Goal: Information Seeking & Learning: Learn about a topic

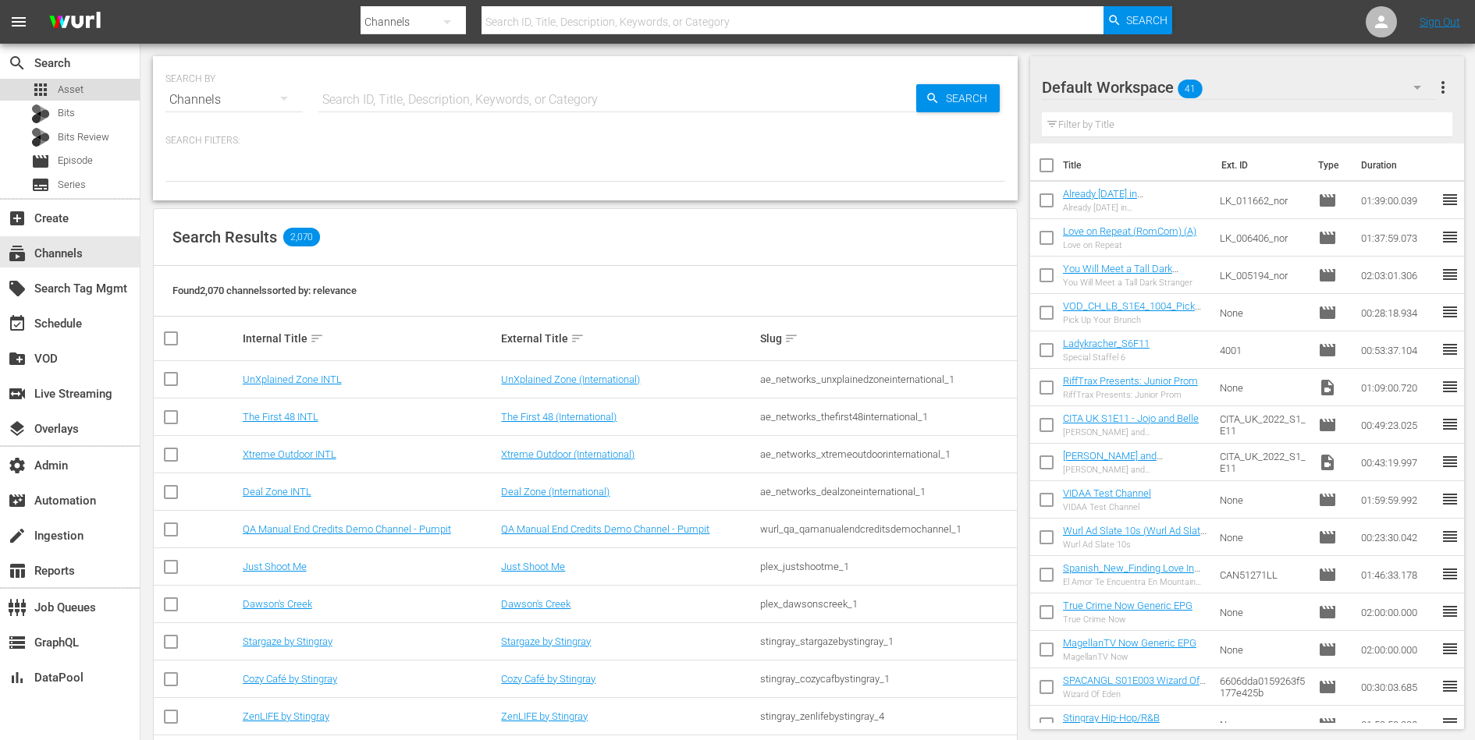
click at [98, 95] on div "apps Asset" at bounding box center [70, 90] width 140 height 22
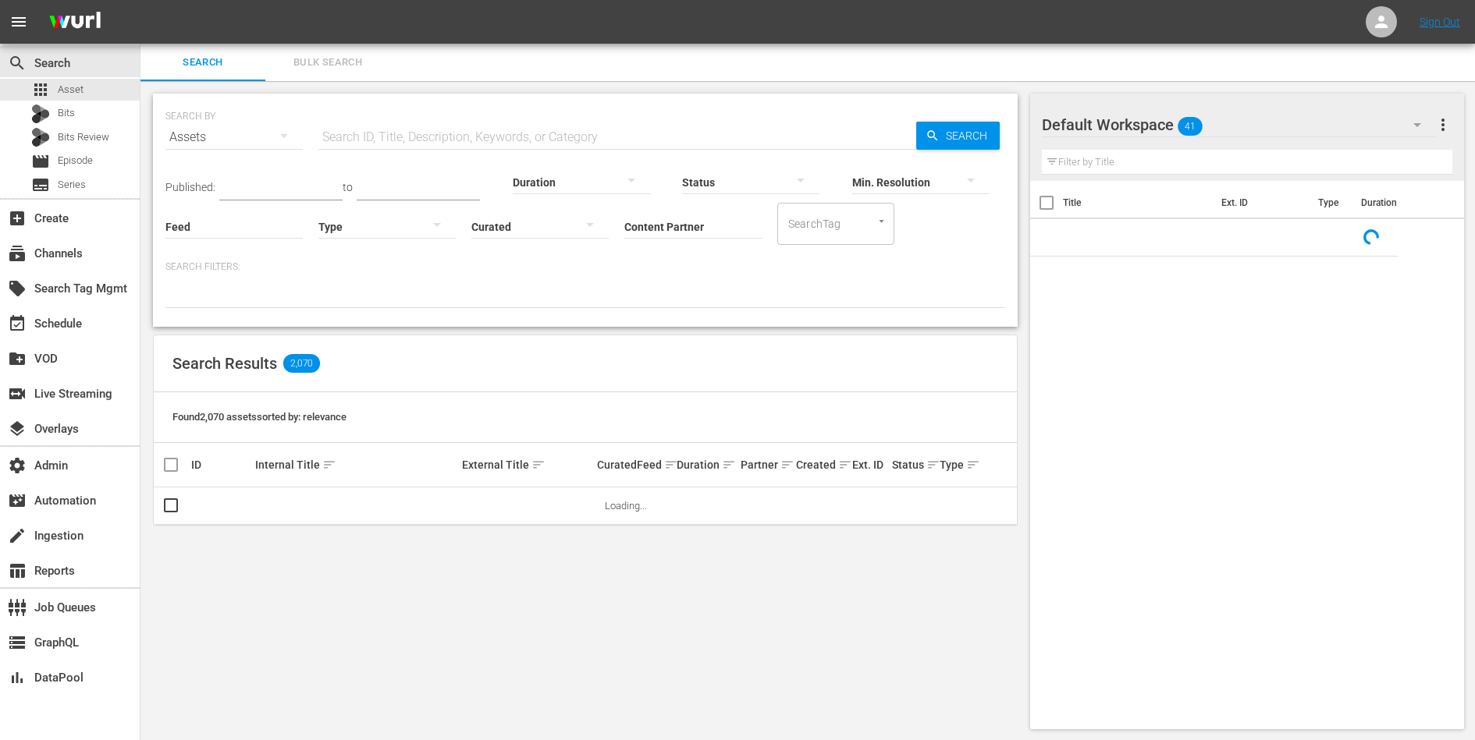
click at [701, 229] on input "Content Partner" at bounding box center [692, 228] width 137 height 56
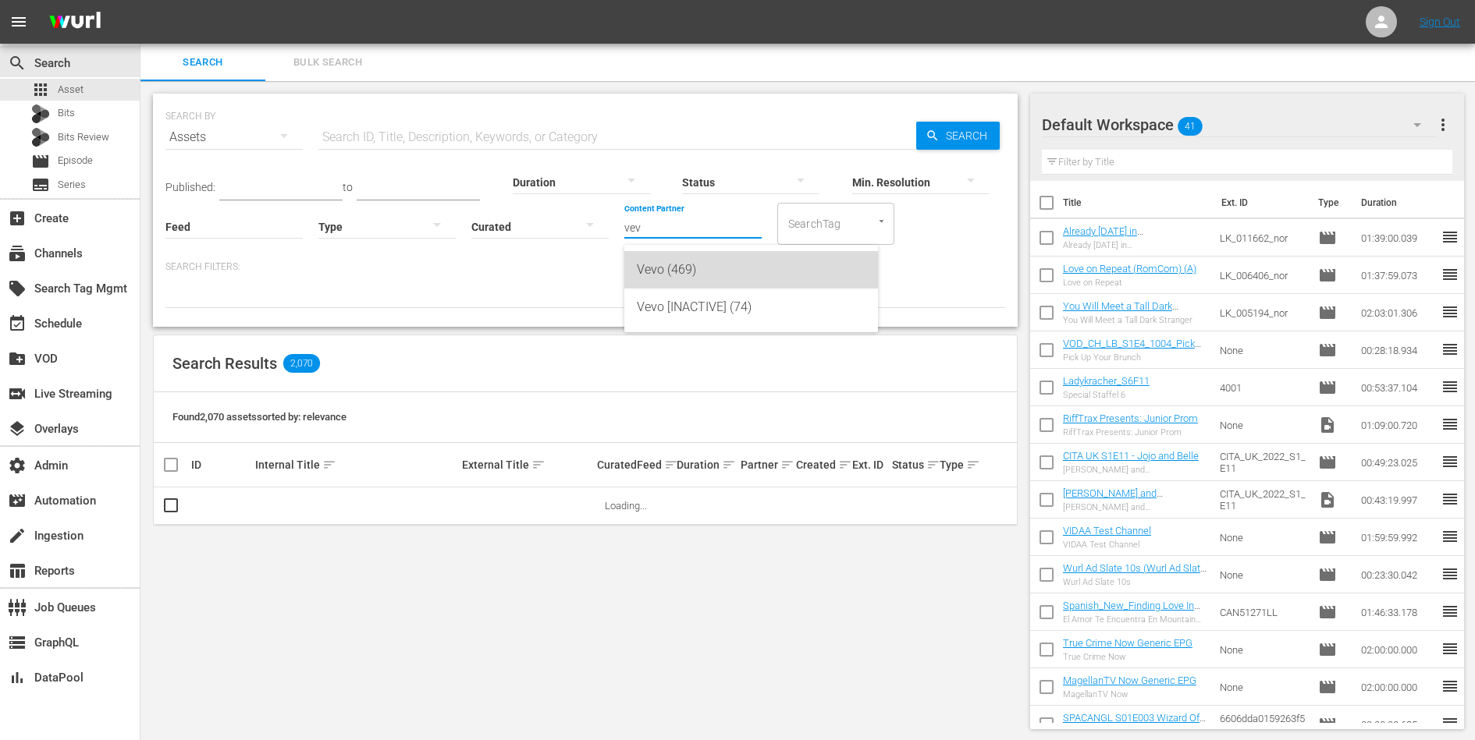
click at [690, 268] on div "Vevo (469)" at bounding box center [751, 269] width 229 height 37
type input "Vevo (469)"
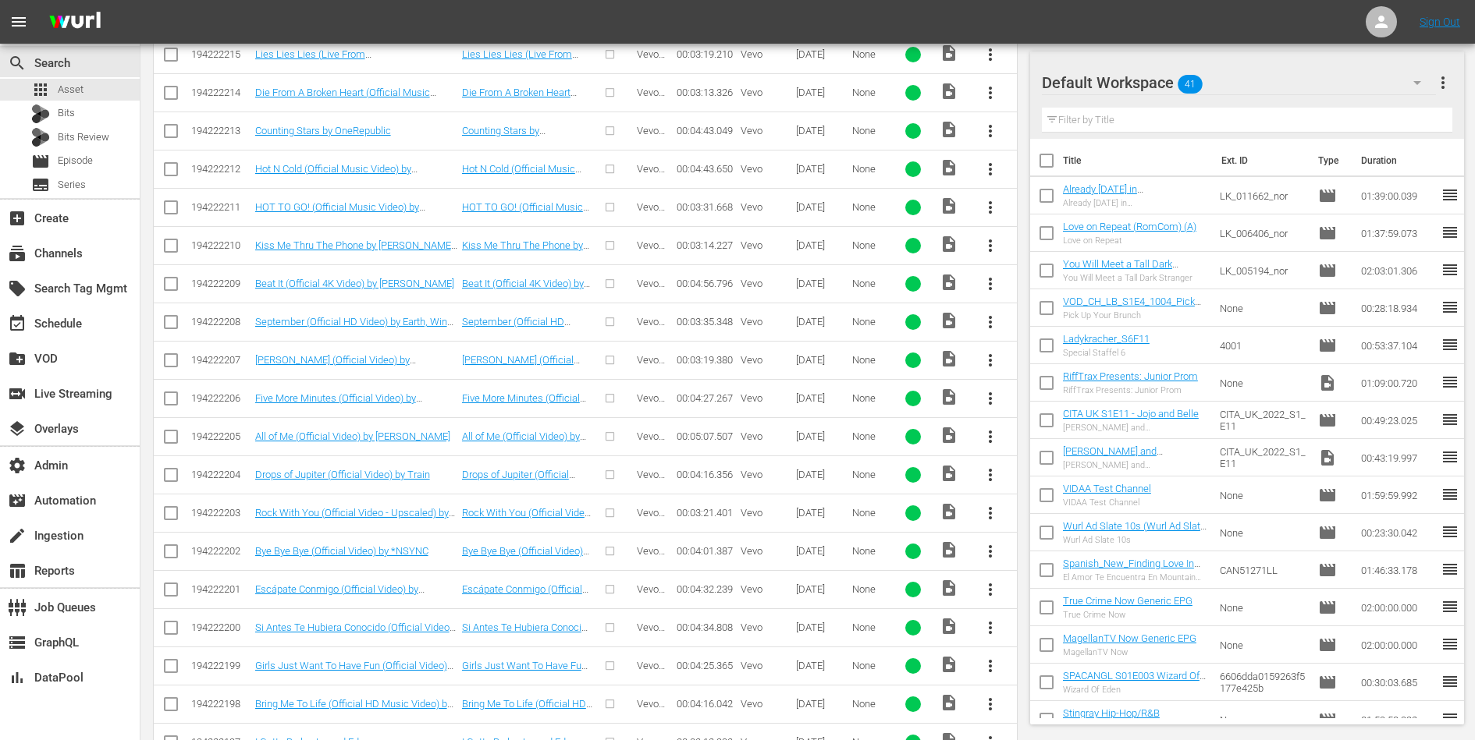
scroll to position [3588, 0]
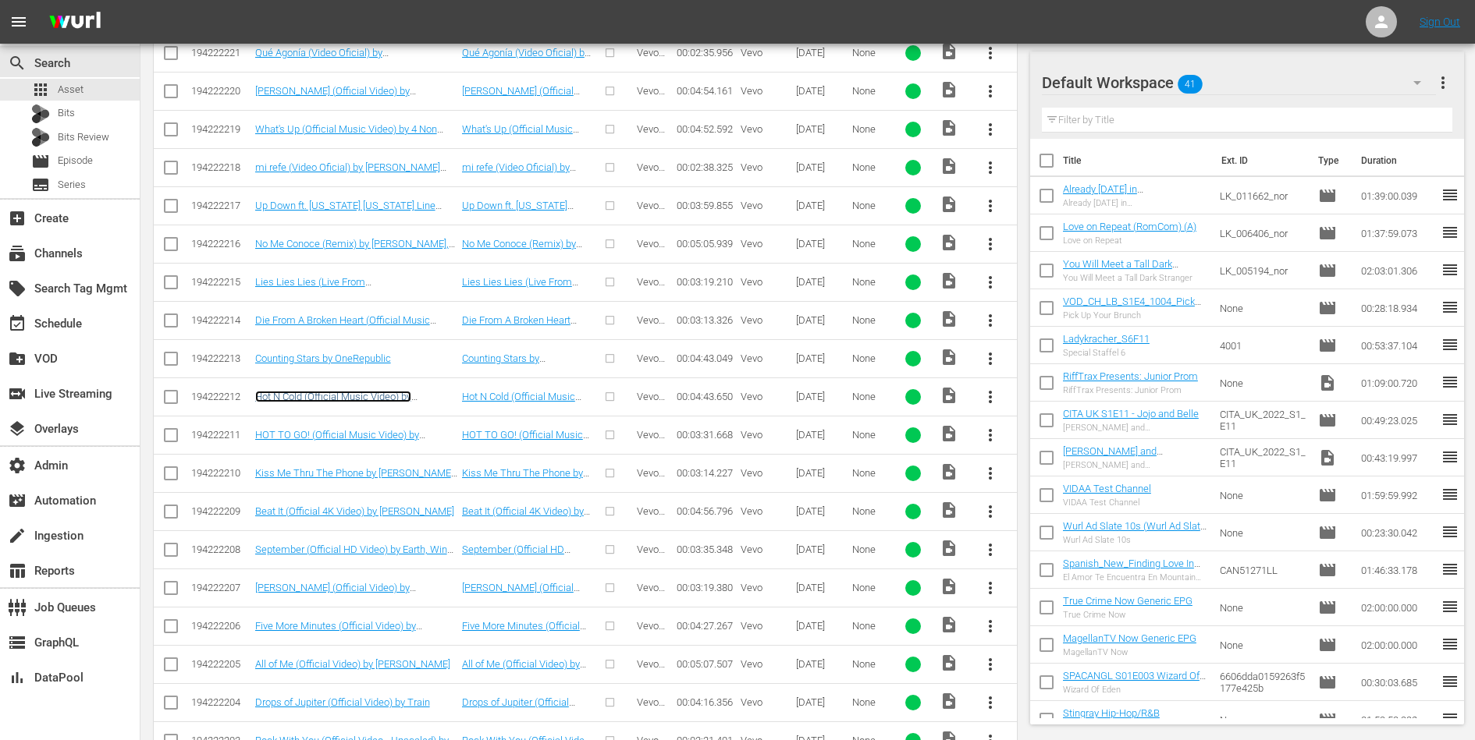
click at [380, 391] on link "Hot N Cold (Official Music Video) by Katy Perry" at bounding box center [333, 402] width 156 height 23
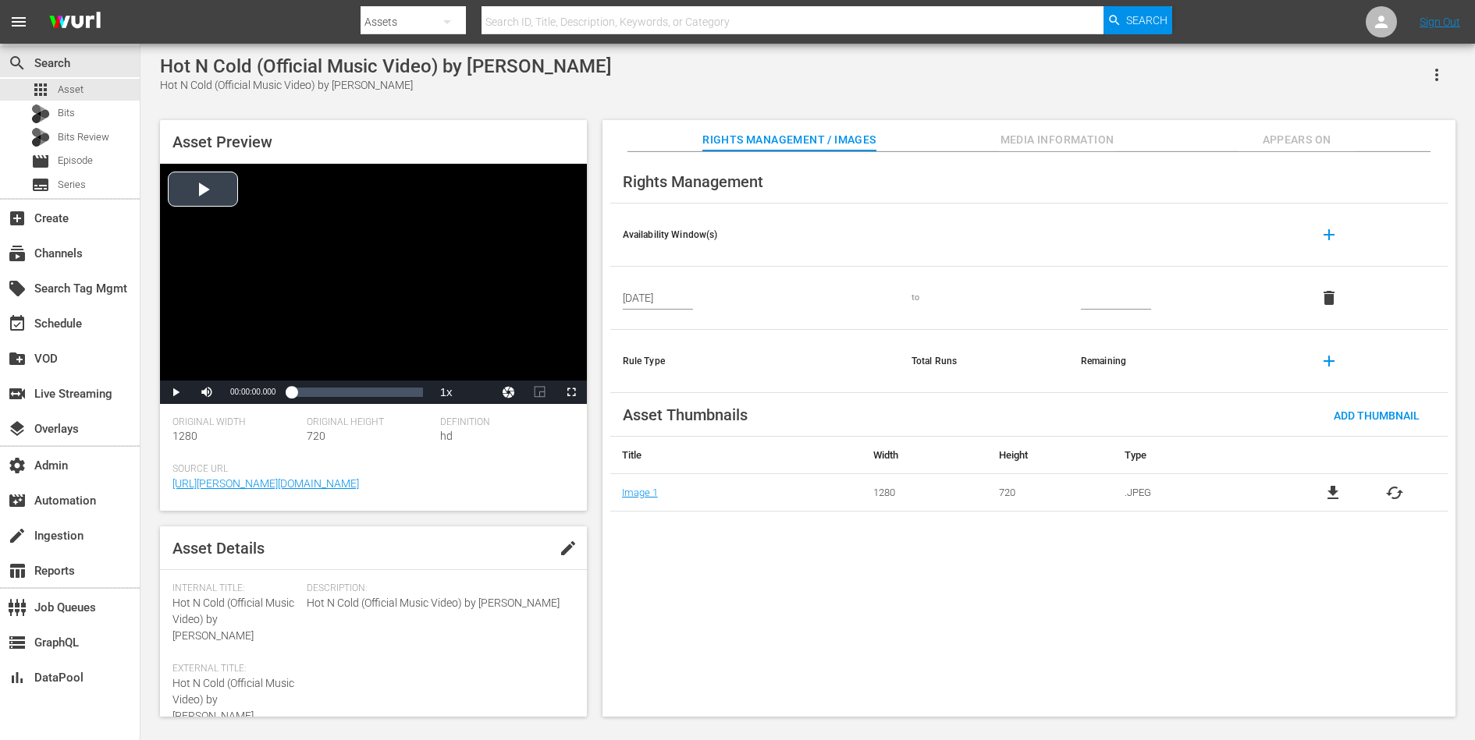
click at [334, 301] on div "Video Player" at bounding box center [373, 272] width 427 height 217
click at [359, 394] on div "00:02:26.890" at bounding box center [359, 393] width 1 height 16
click at [176, 392] on span "Video Player" at bounding box center [176, 392] width 0 height 0
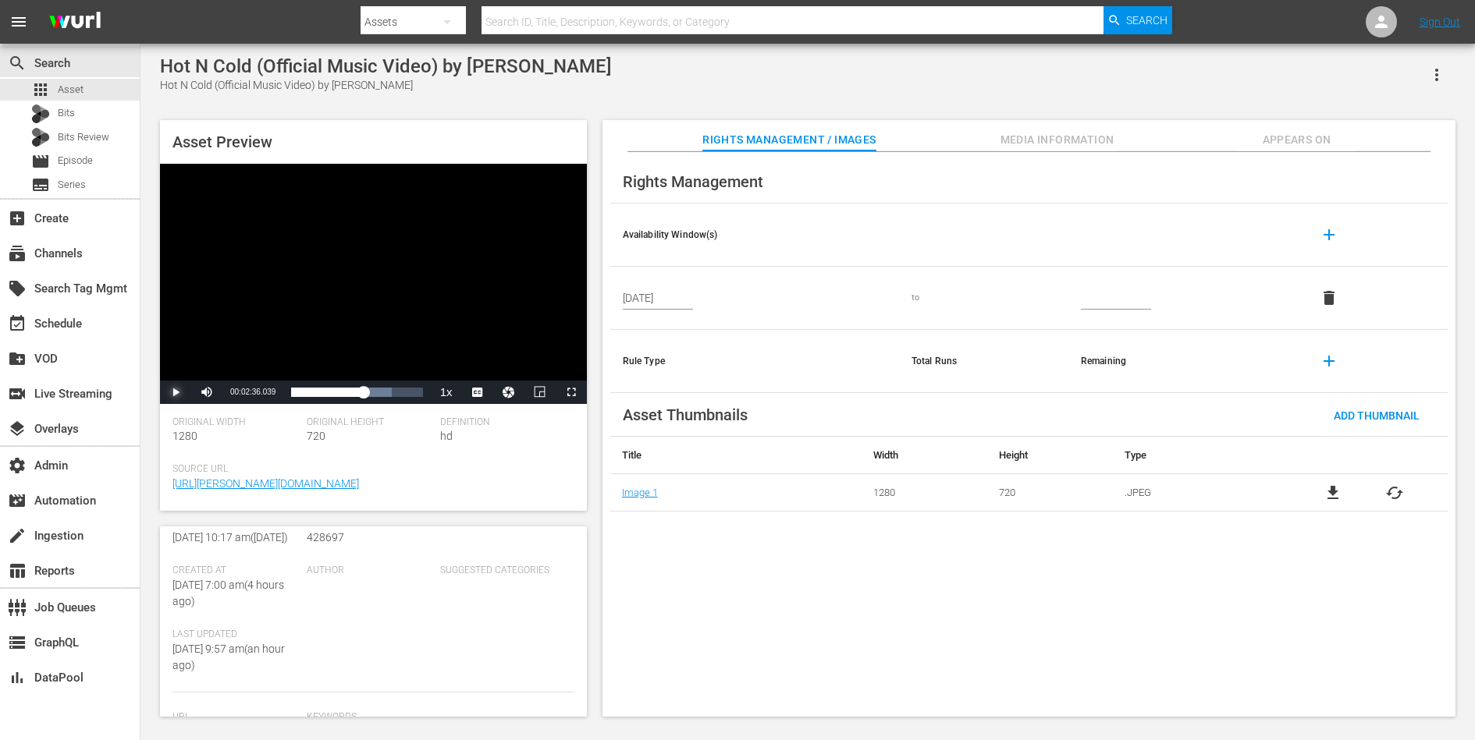
scroll to position [384, 0]
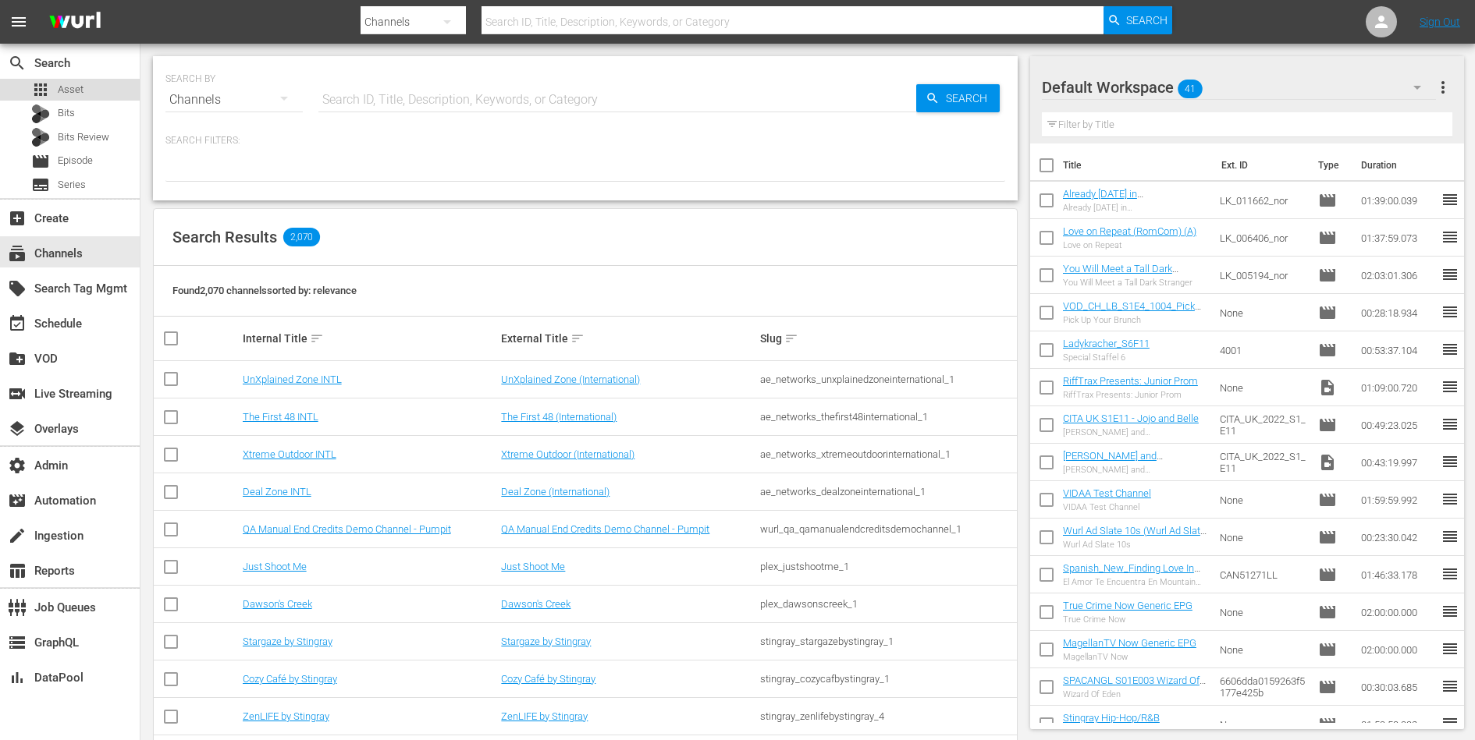
click at [73, 97] on span "Asset" at bounding box center [71, 90] width 26 height 16
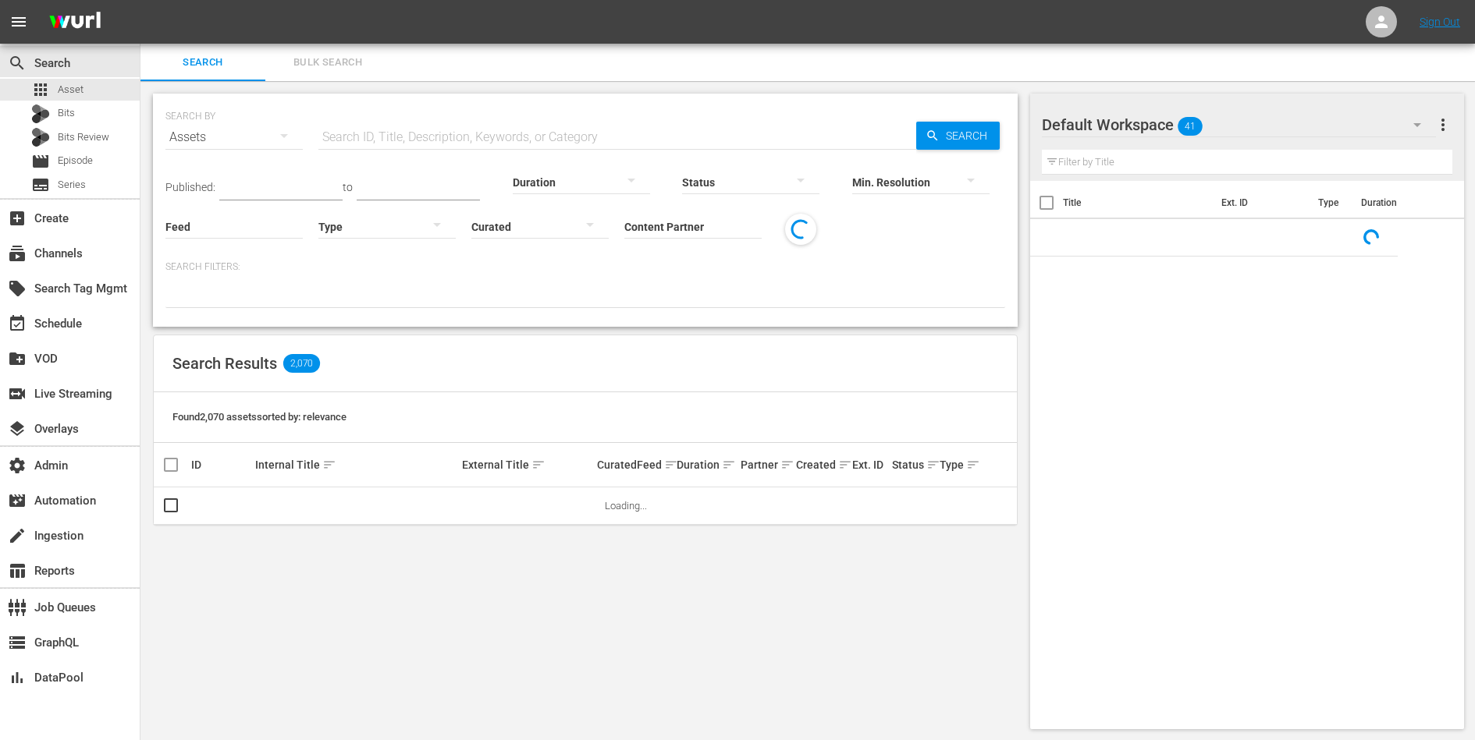
click at [690, 224] on input "Content Partner" at bounding box center [692, 228] width 137 height 56
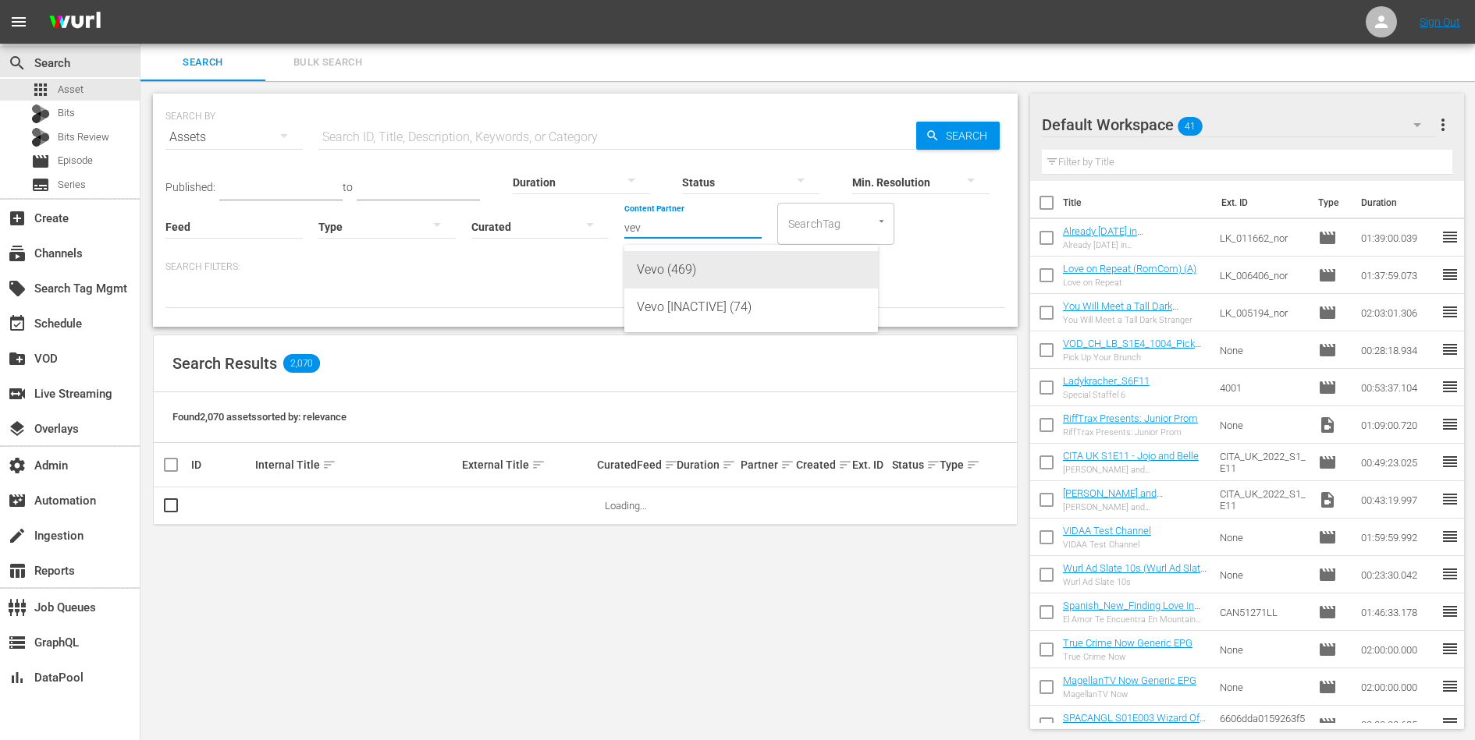
click at [687, 268] on div "Vevo (469)" at bounding box center [751, 269] width 229 height 37
type input "Vevo (469)"
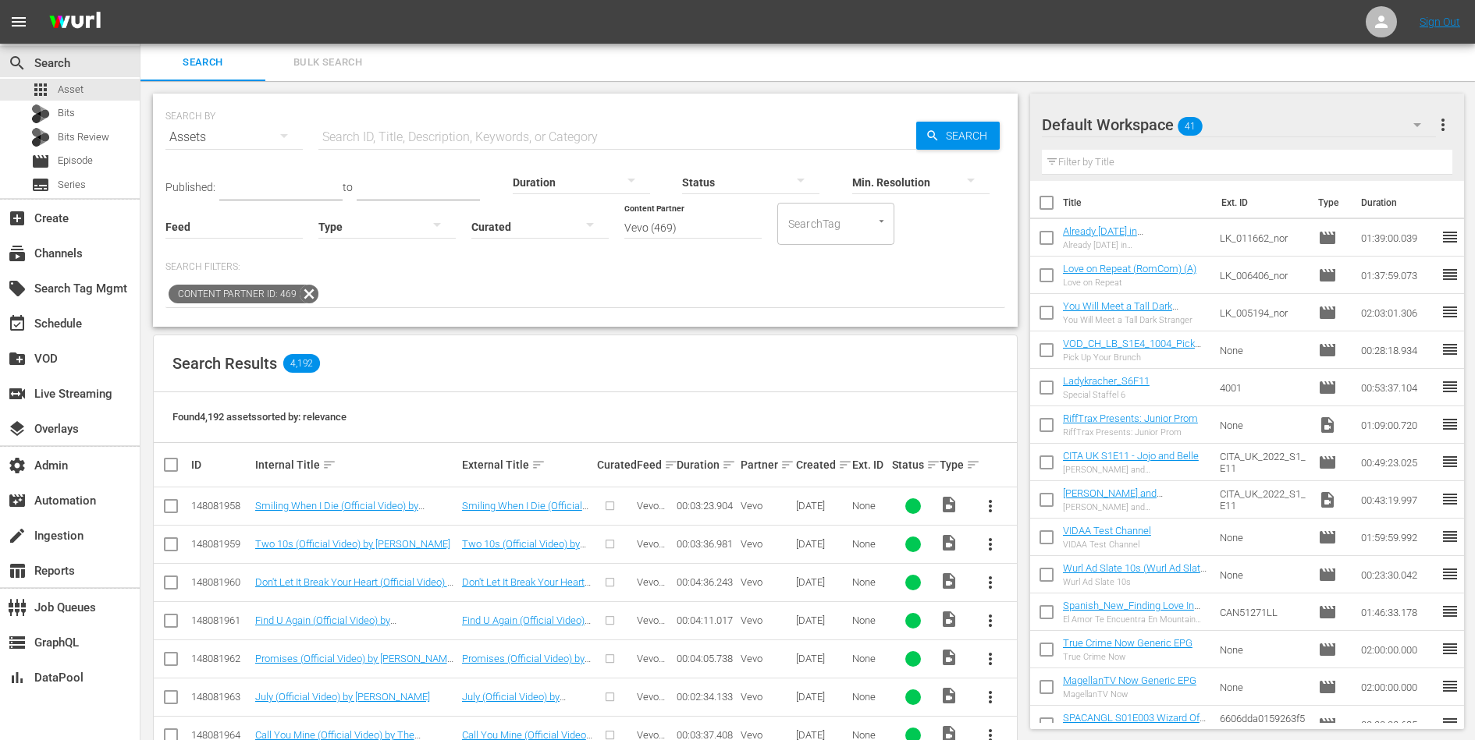
click at [358, 229] on div at bounding box center [386, 226] width 137 height 44
click at [736, 175] on div "Video Ad Bits Live Promo Placeholder" at bounding box center [737, 370] width 1475 height 740
click at [689, 177] on div at bounding box center [750, 182] width 137 height 44
click at [699, 235] on div "ERROR" at bounding box center [742, 230] width 137 height 25
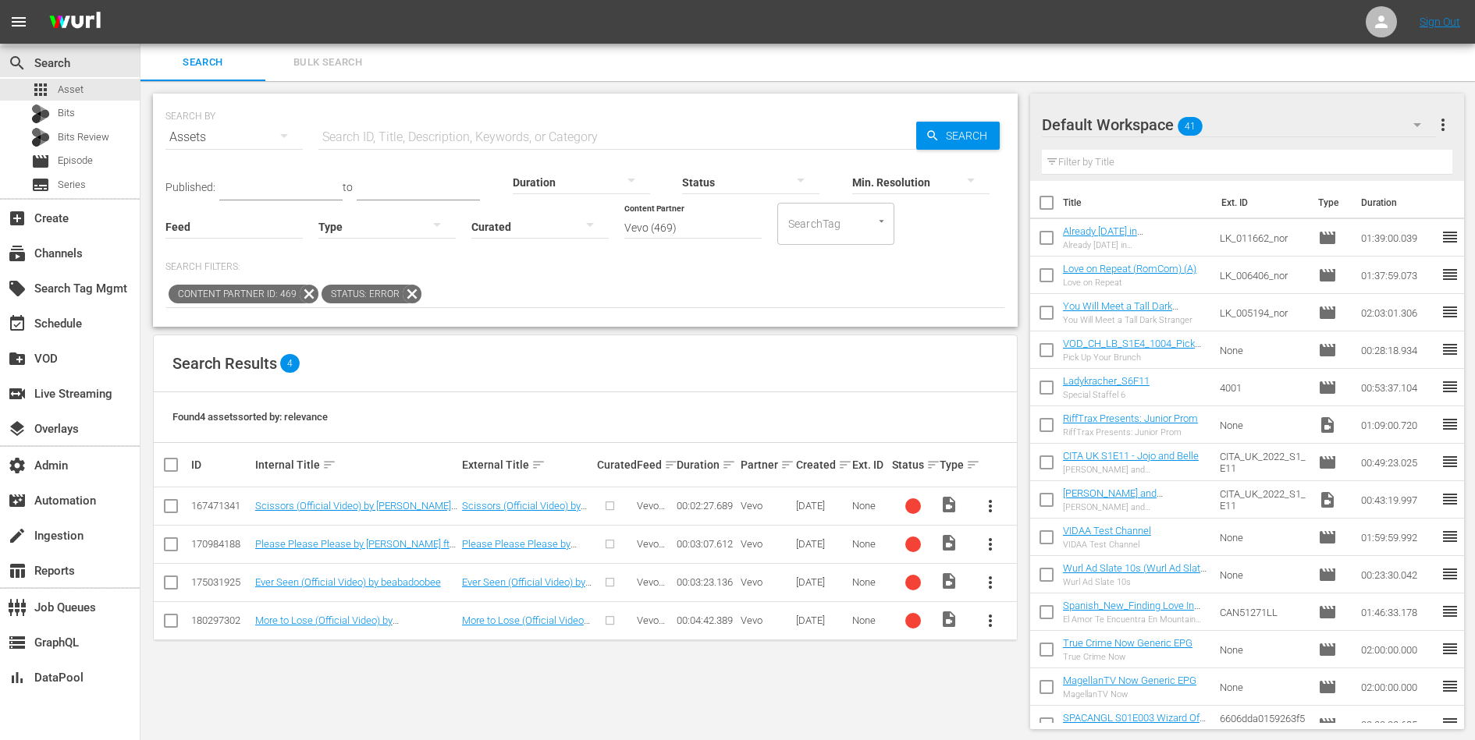
click at [407, 293] on icon at bounding box center [412, 294] width 19 height 19
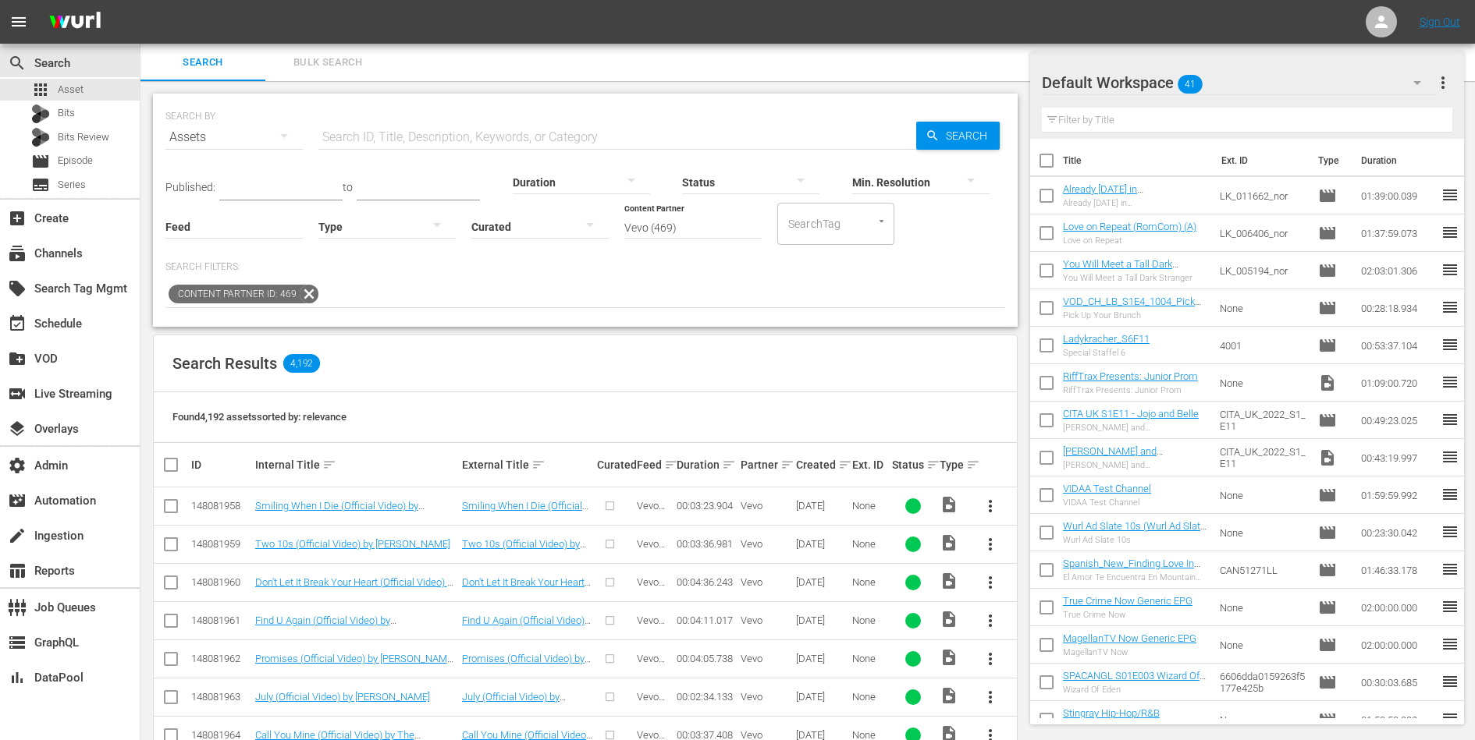
scroll to position [1096, 0]
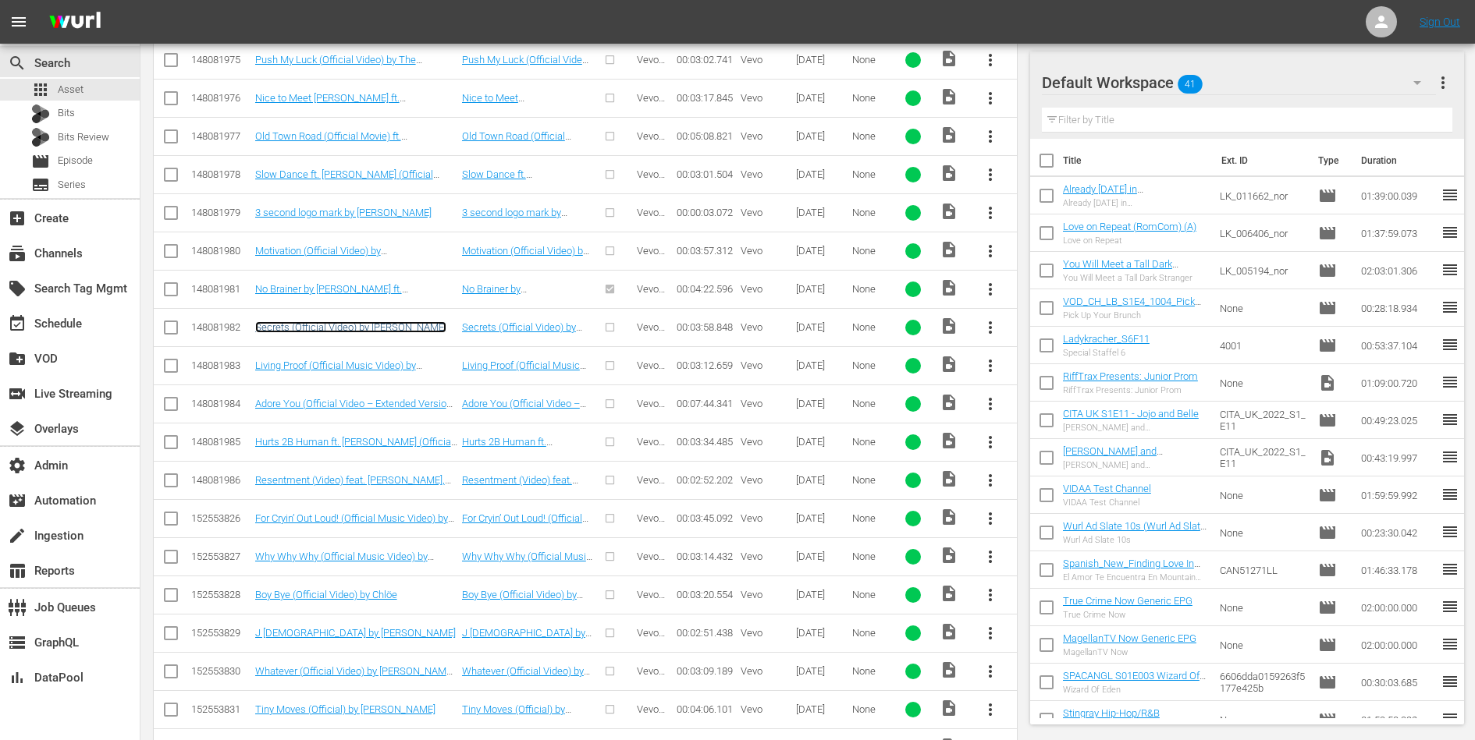
click at [365, 321] on link "Secrets (Official Video) by Becky G" at bounding box center [350, 327] width 191 height 12
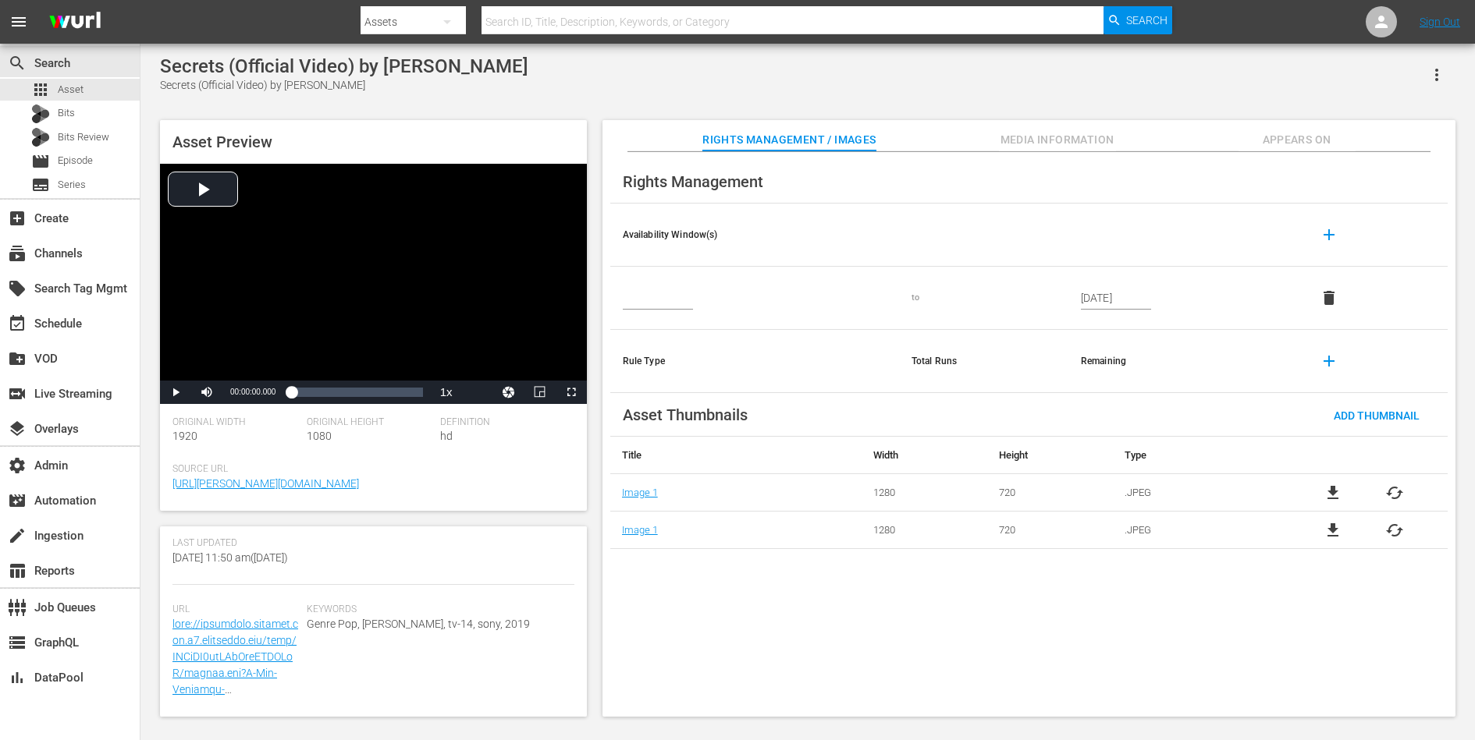
scroll to position [384, 0]
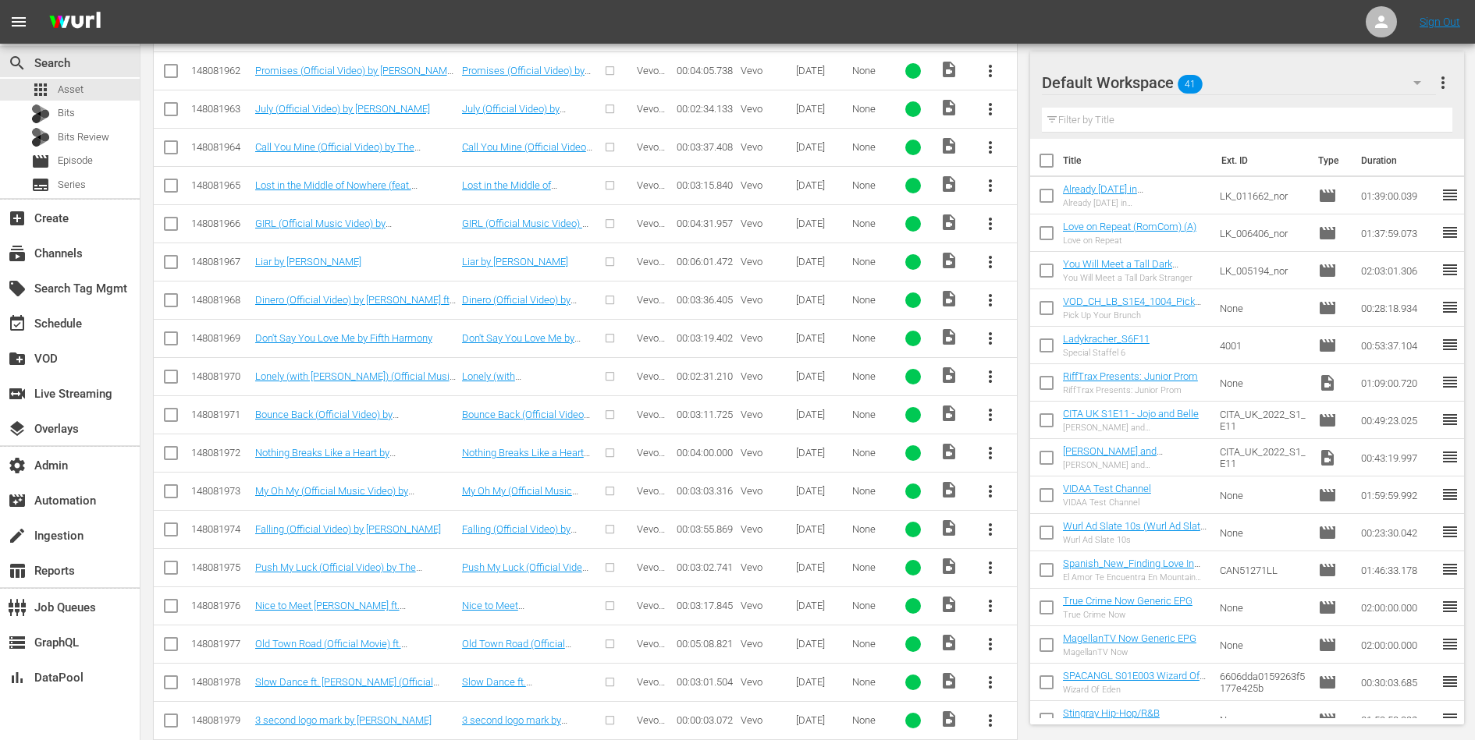
scroll to position [593, 0]
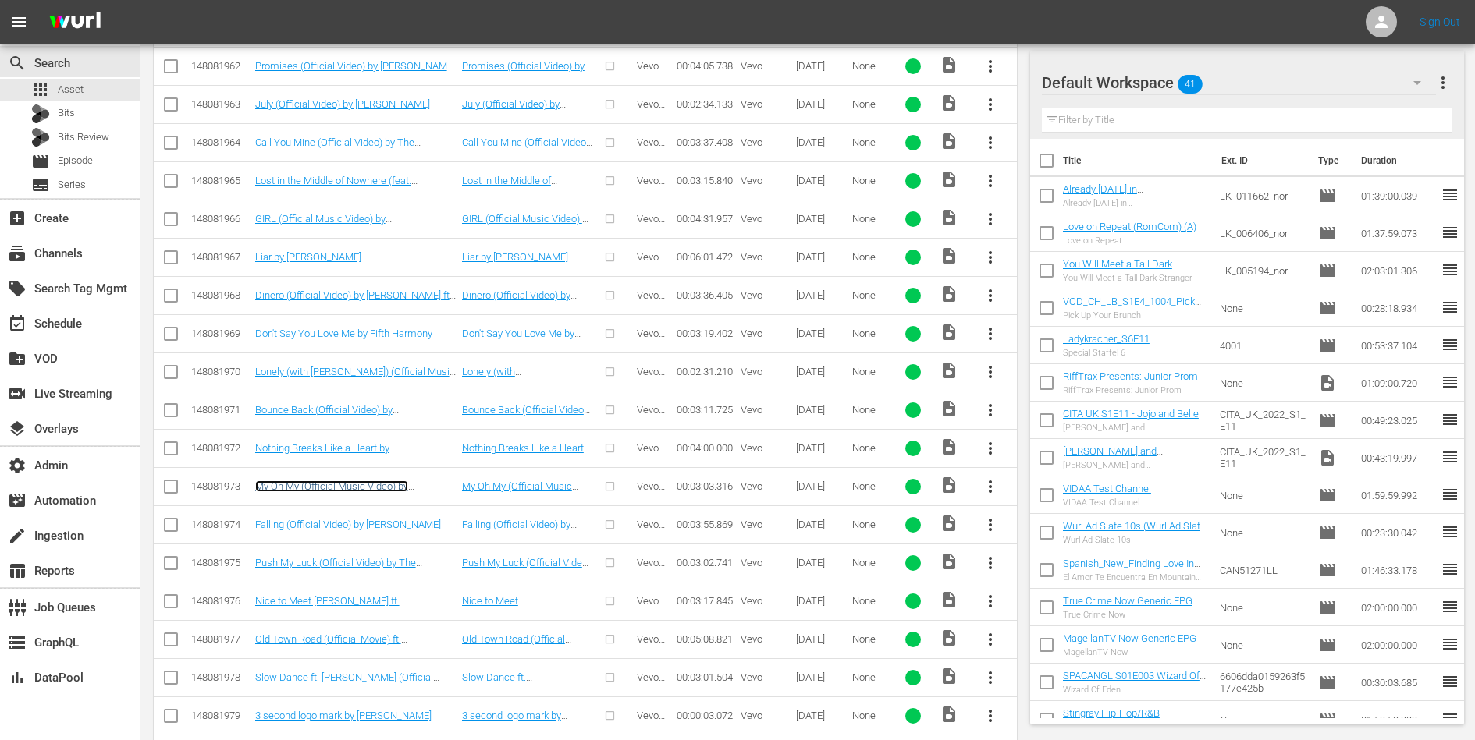
click at [376, 482] on link "My Oh My (Official Music Video) by Camila Cabello ft. DaBaby" at bounding box center [346, 492] width 183 height 23
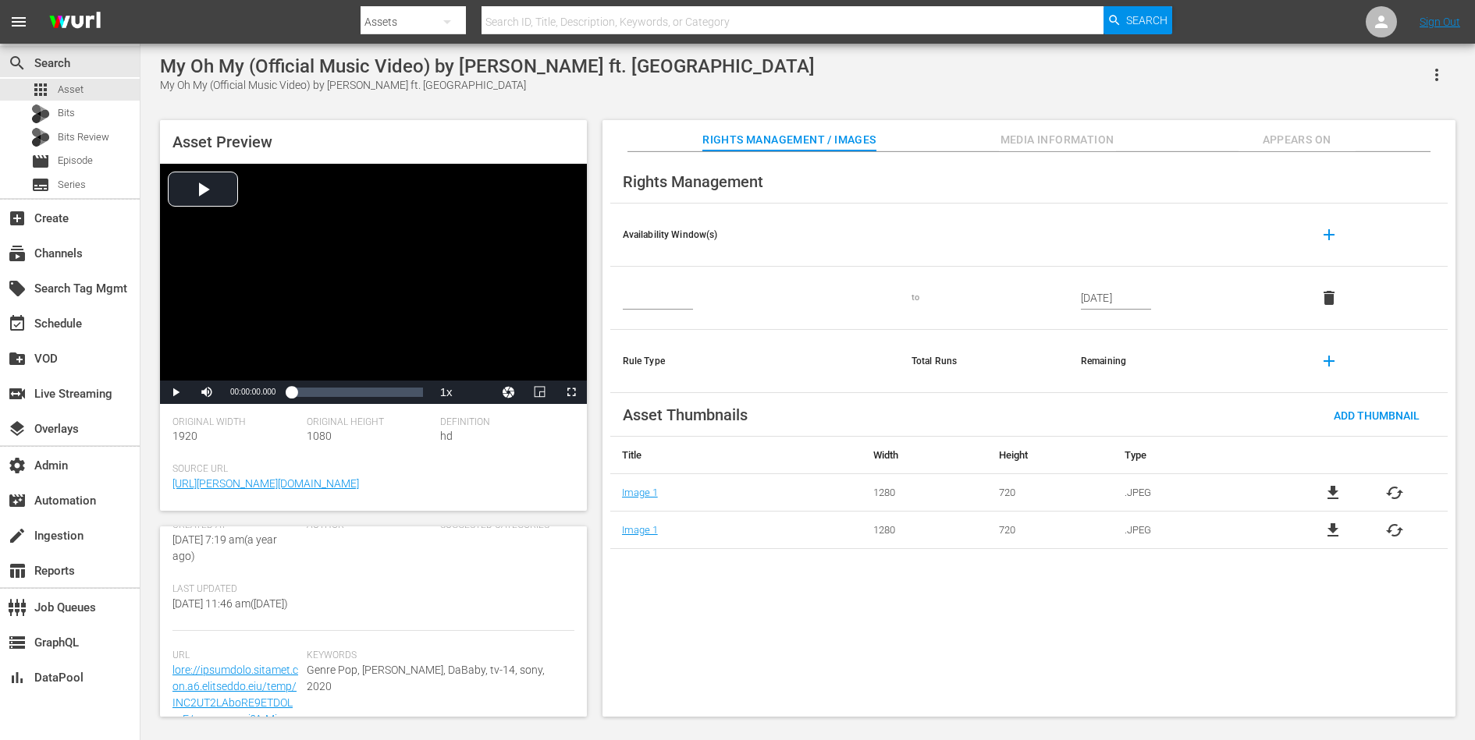
scroll to position [417, 0]
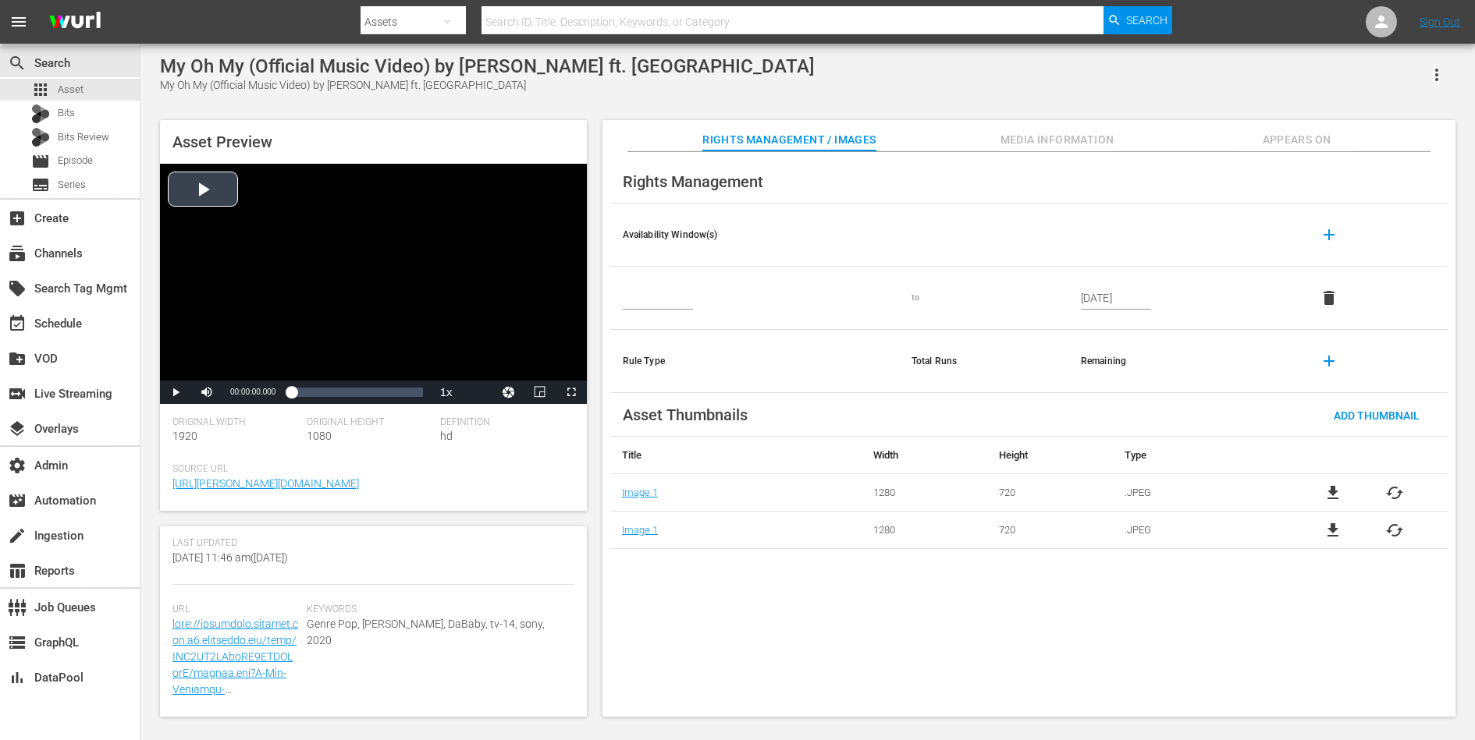
click at [392, 324] on div "Video Player" at bounding box center [373, 272] width 427 height 217
click at [361, 385] on div "00:01:38.205" at bounding box center [361, 393] width 1 height 16
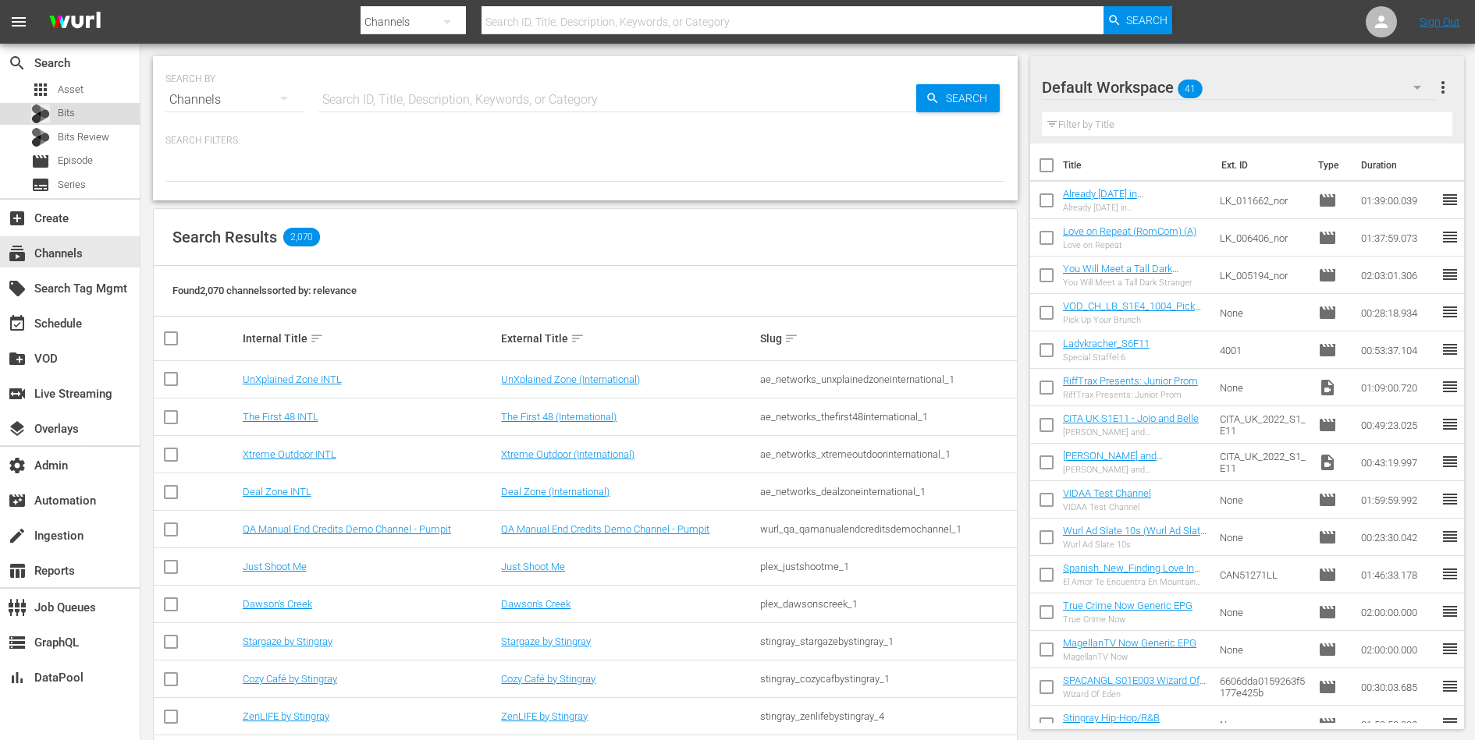
click at [80, 105] on div "Bits" at bounding box center [70, 114] width 140 height 22
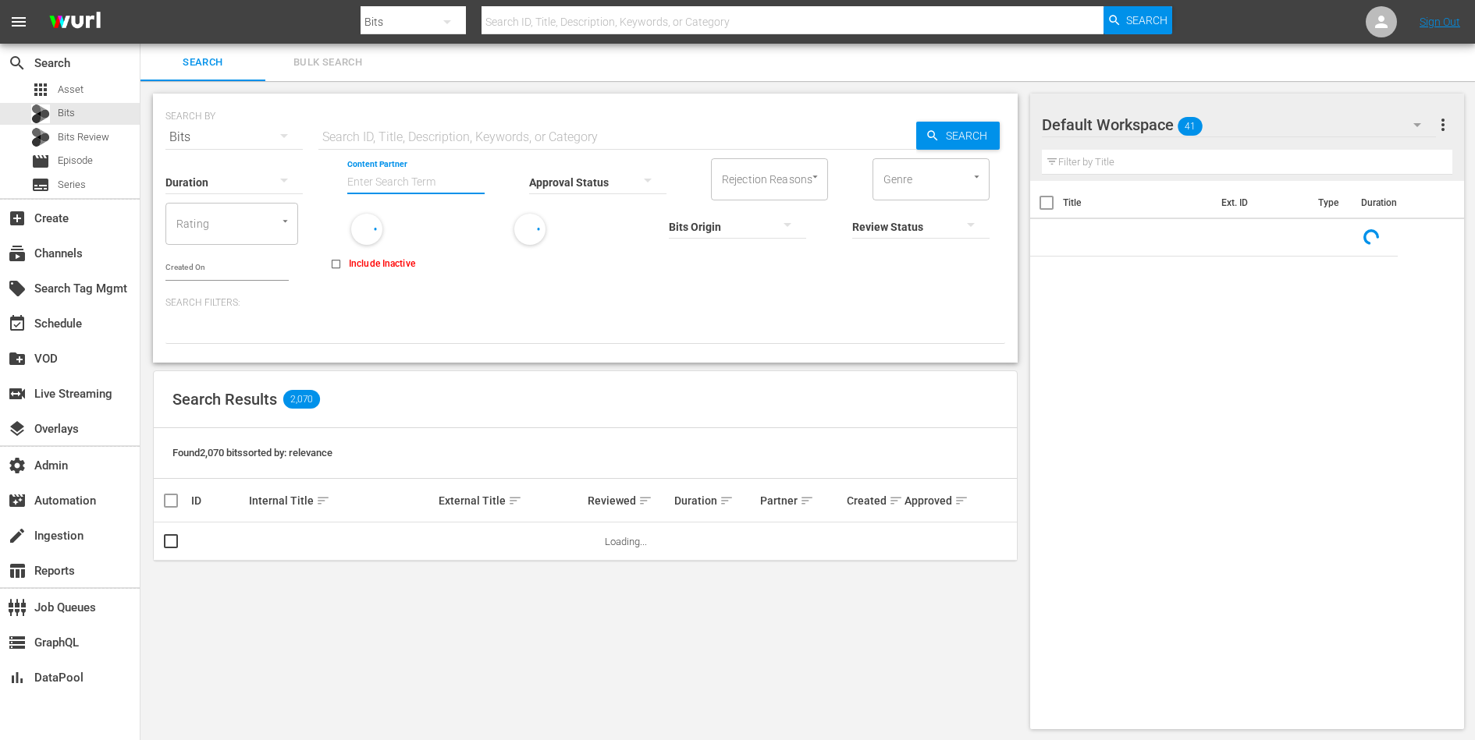
click at [389, 168] on input "Content Partner" at bounding box center [415, 183] width 137 height 56
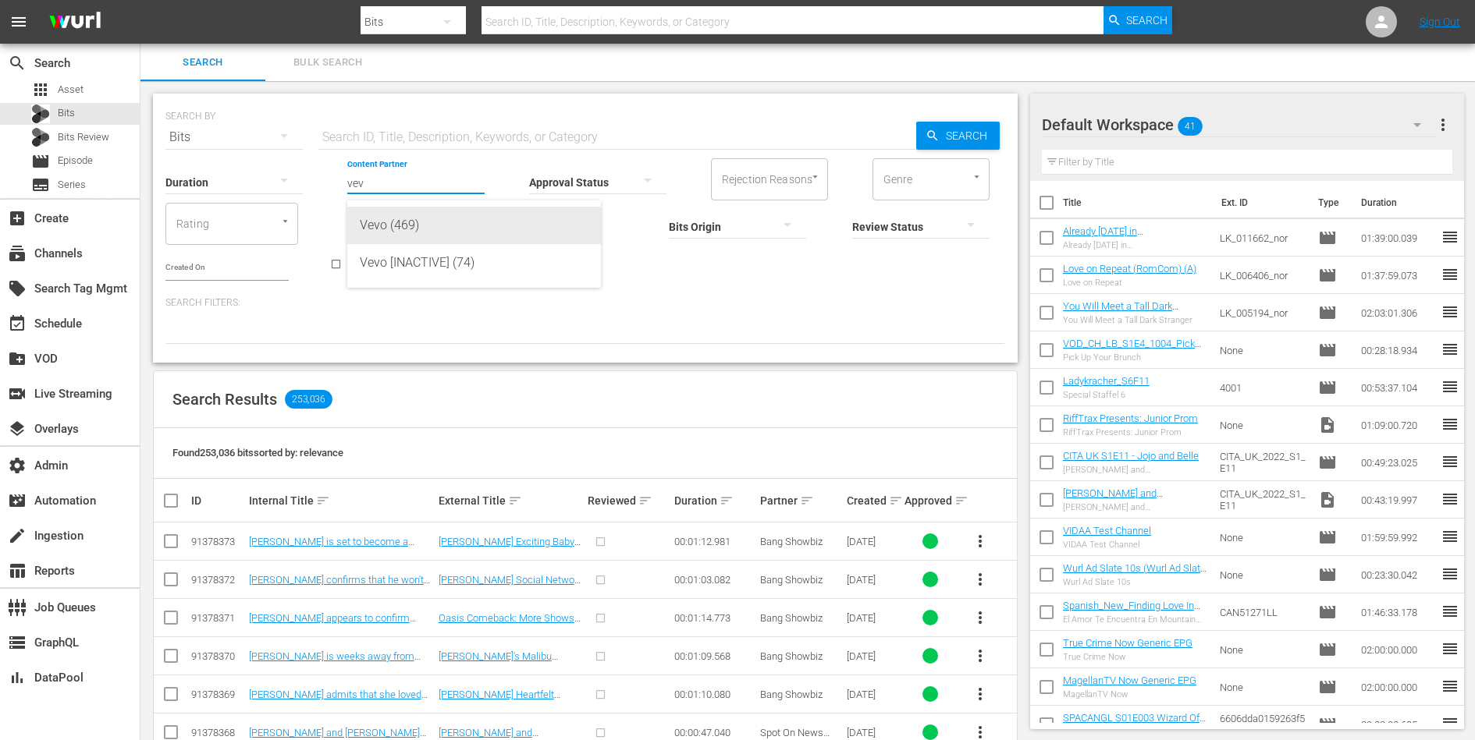
click at [418, 214] on div "Vevo (469)" at bounding box center [474, 225] width 229 height 37
type input "Vevo (469)"
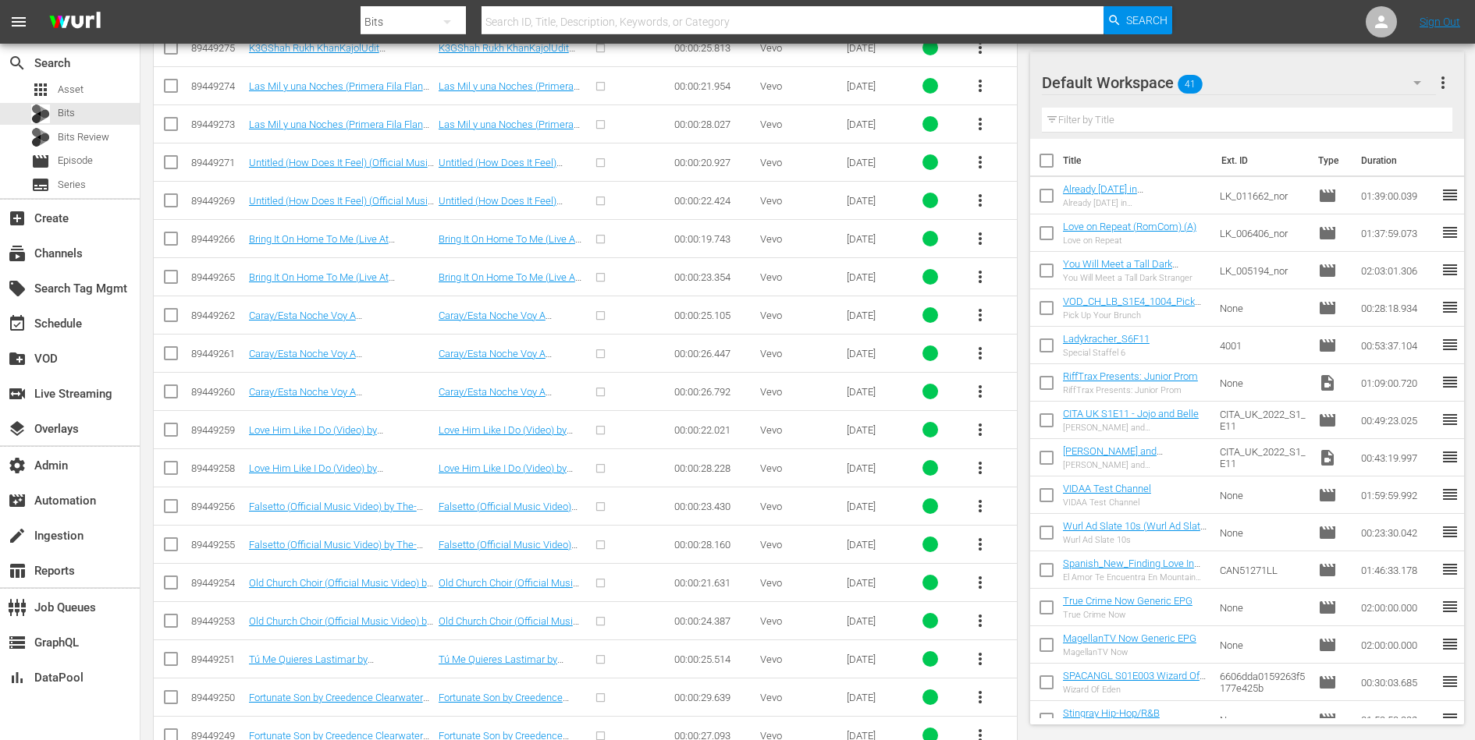
scroll to position [1009, 0]
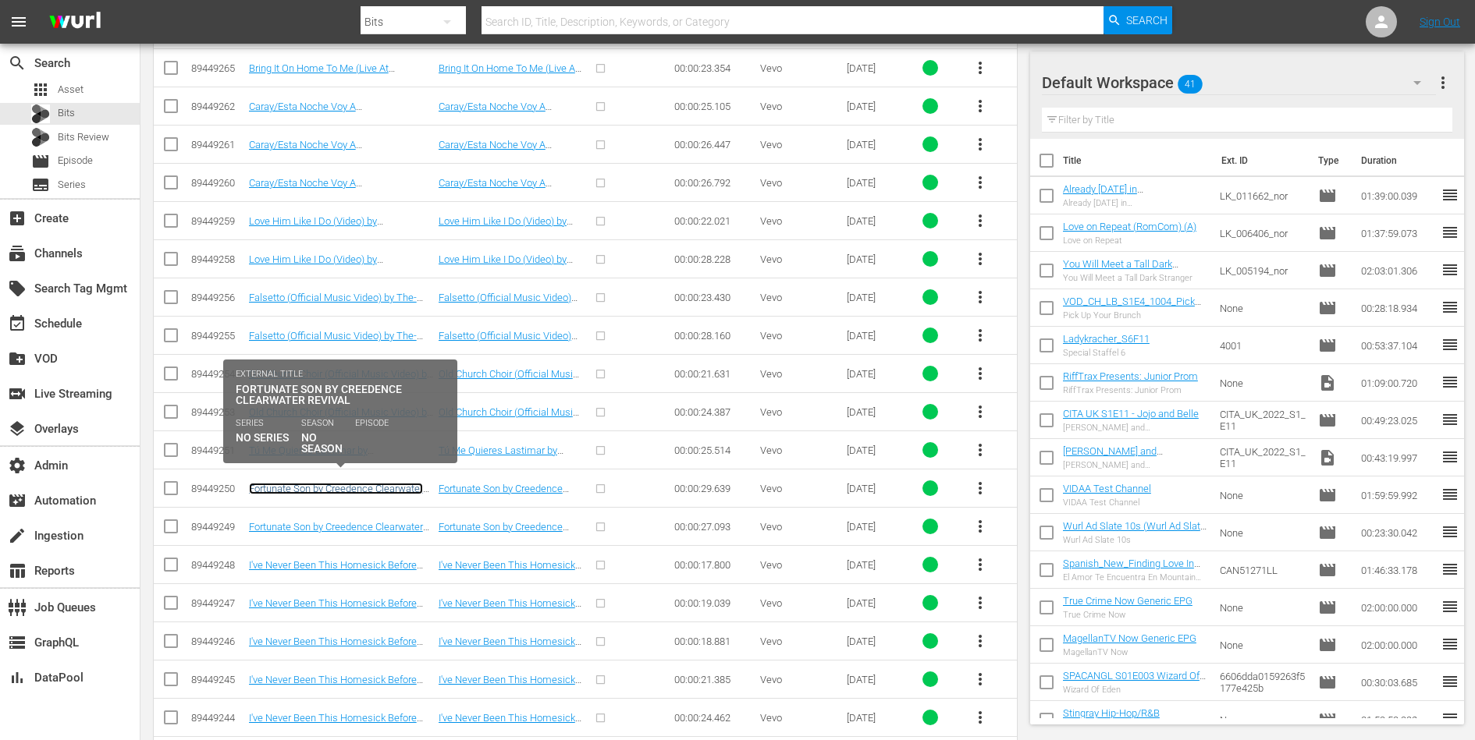
click at [341, 483] on link "Fortunate Son by Creedence Clearwater Revival" at bounding box center [336, 494] width 174 height 23
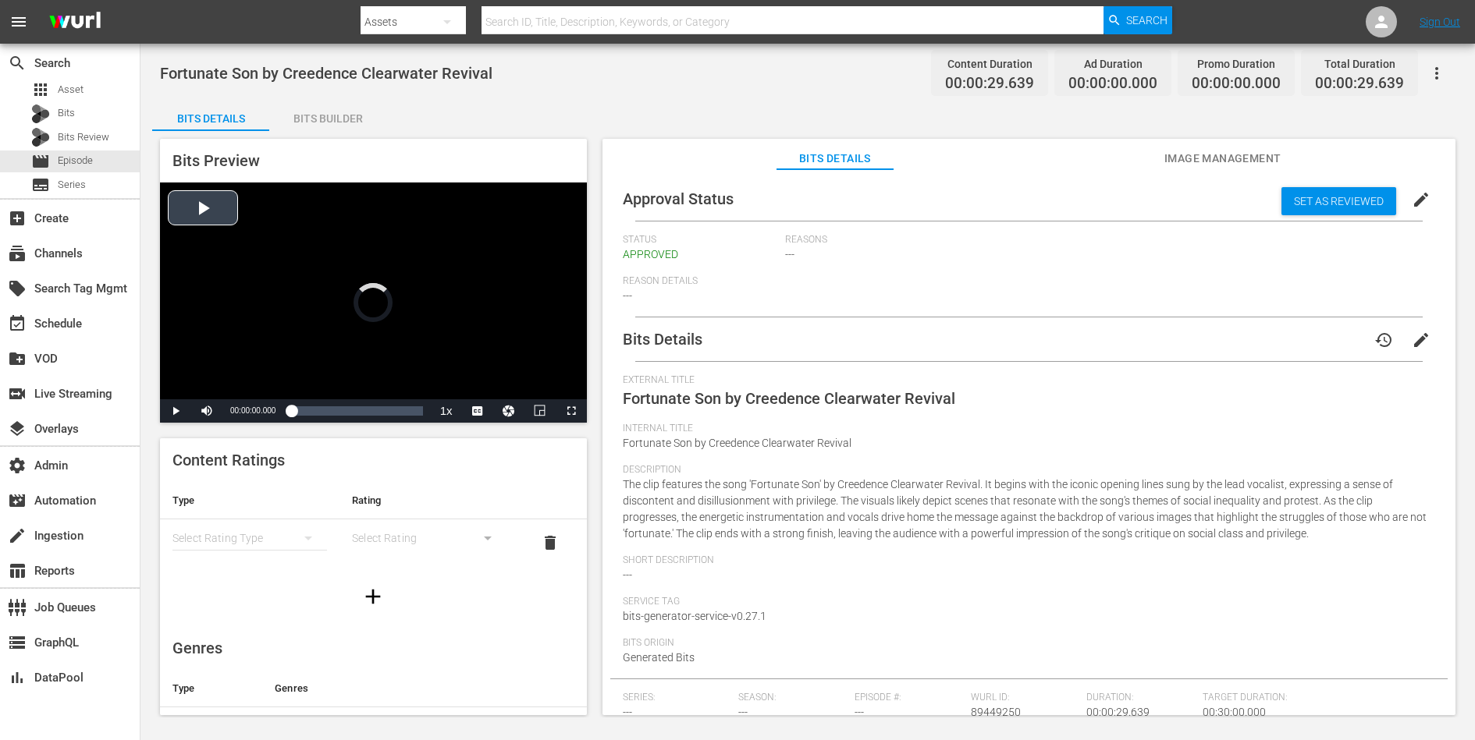
click at [402, 305] on div "Video Player" at bounding box center [373, 291] width 427 height 217
